Goal: Browse casually: Explore the website without a specific task or goal

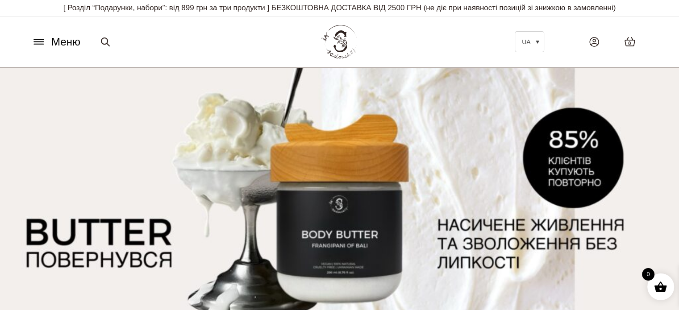
click at [54, 42] on span "Меню" at bounding box center [65, 42] width 29 height 16
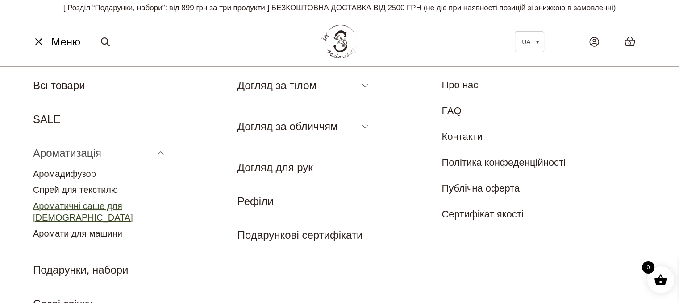
click at [89, 209] on link "Ароматичні саше для [DEMOGRAPHIC_DATA]" at bounding box center [83, 211] width 100 height 21
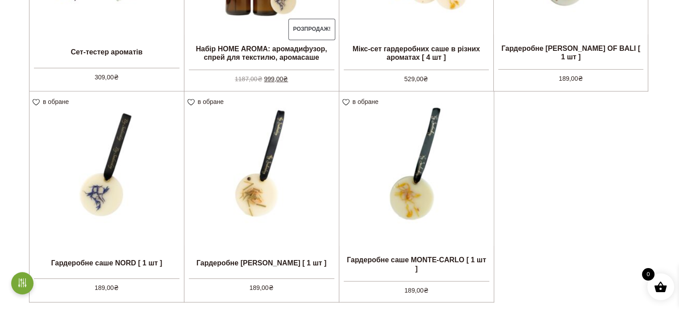
scroll to position [402, 0]
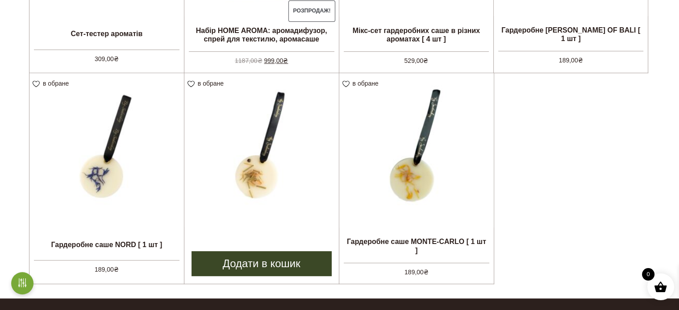
click at [243, 167] on img at bounding box center [261, 150] width 154 height 154
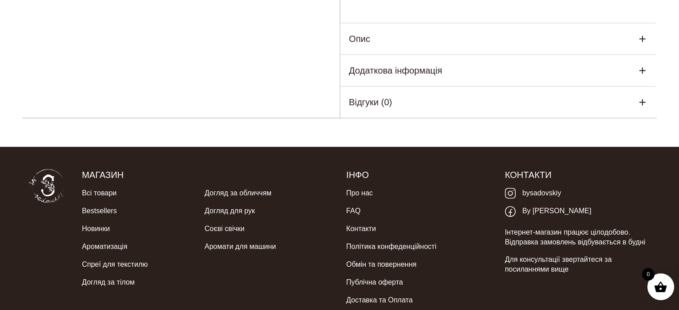
scroll to position [618, 0]
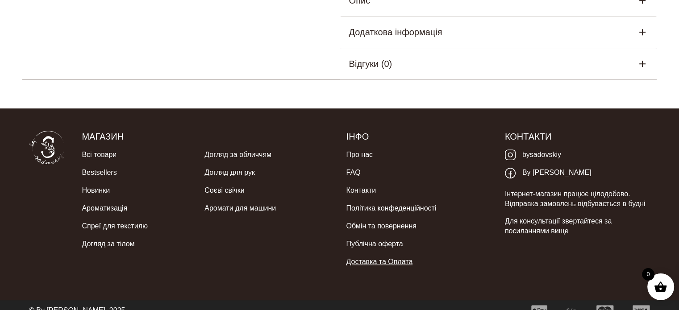
click at [374, 253] on link "Доставка та Оплата" at bounding box center [379, 262] width 67 height 18
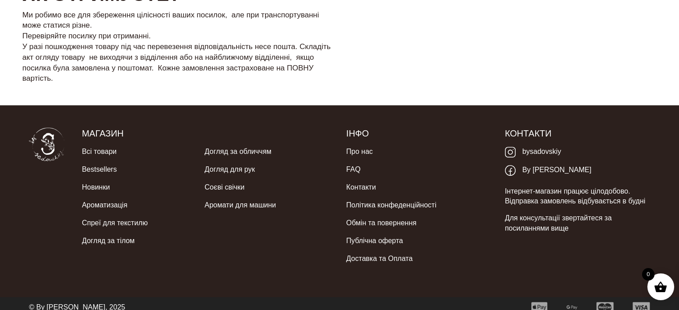
scroll to position [329, 0]
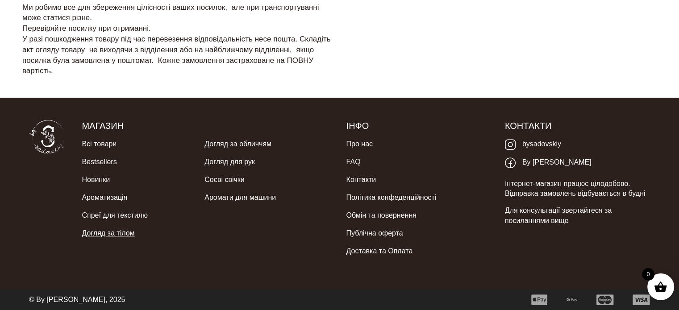
click at [108, 235] on link "Догляд за тілом" at bounding box center [108, 233] width 53 height 18
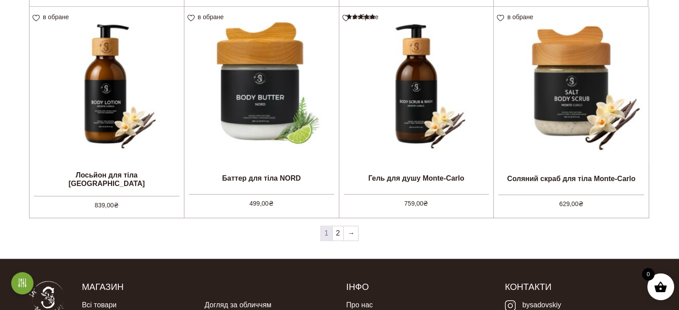
scroll to position [893, 0]
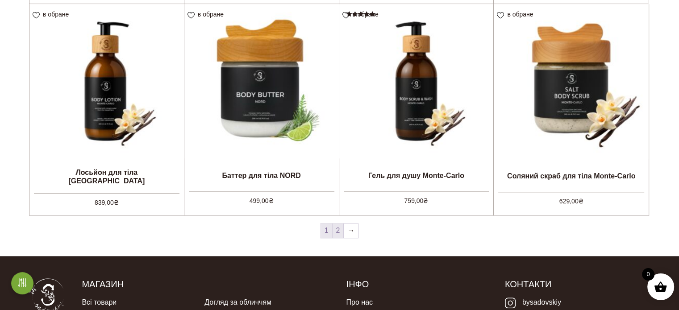
click at [340, 226] on link "2" at bounding box center [338, 231] width 11 height 14
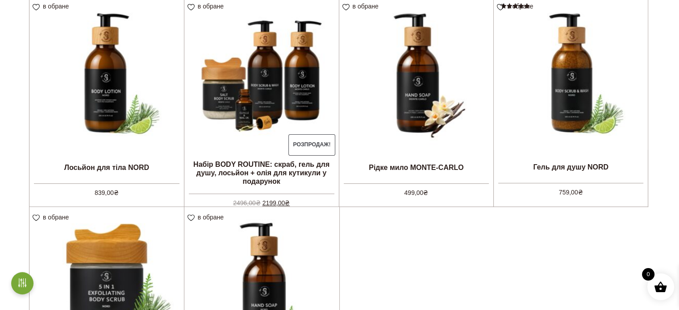
scroll to position [446, 0]
